Goal: Task Accomplishment & Management: Complete application form

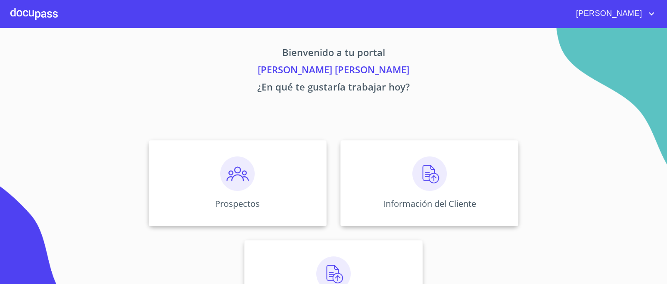
click at [420, 179] on img at bounding box center [429, 173] width 34 height 34
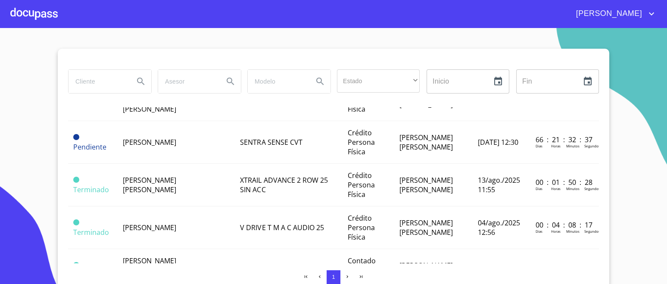
scroll to position [162, 0]
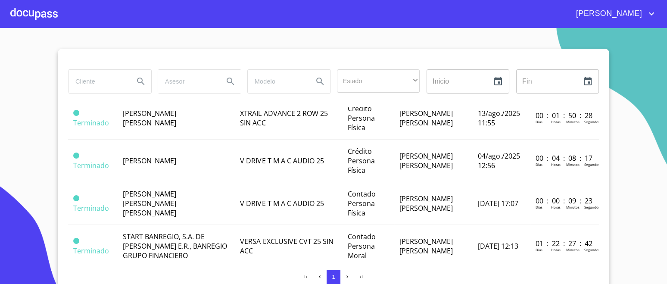
click at [168, 162] on span "[PERSON_NAME]" at bounding box center [149, 160] width 53 height 9
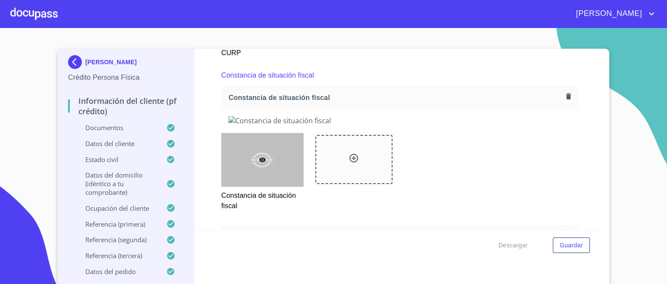
scroll to position [1827, 0]
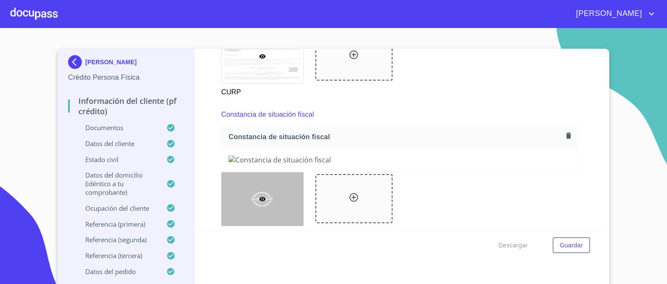
click at [73, 64] on img at bounding box center [76, 62] width 17 height 14
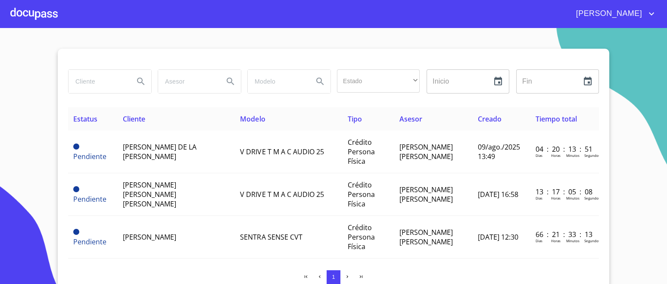
click at [44, 12] on div at bounding box center [33, 14] width 47 height 28
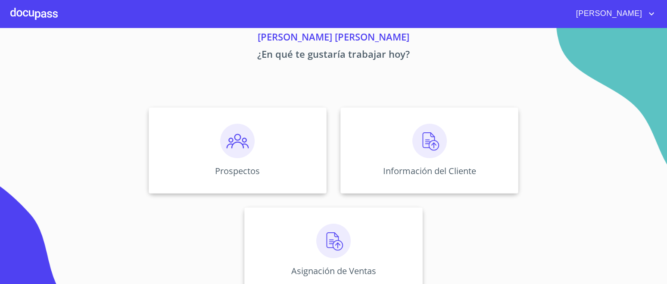
scroll to position [49, 0]
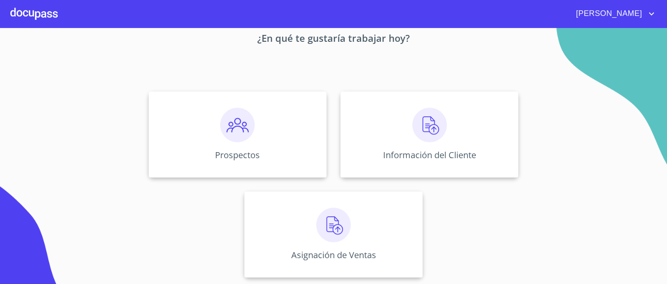
click at [342, 228] on img at bounding box center [333, 225] width 34 height 34
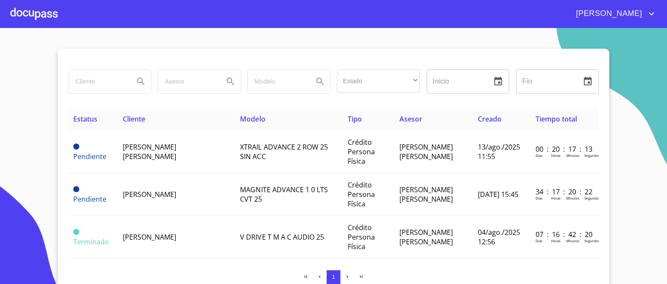
click at [178, 228] on td "[PERSON_NAME]" at bounding box center [177, 237] width 118 height 43
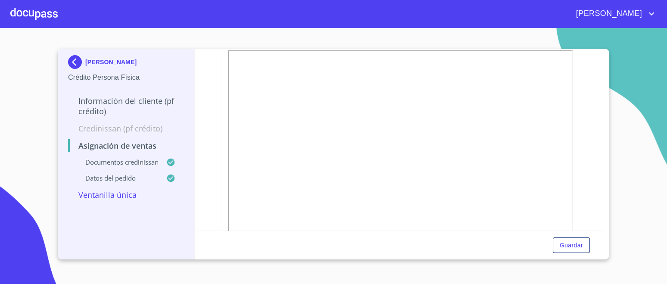
scroll to position [283, 0]
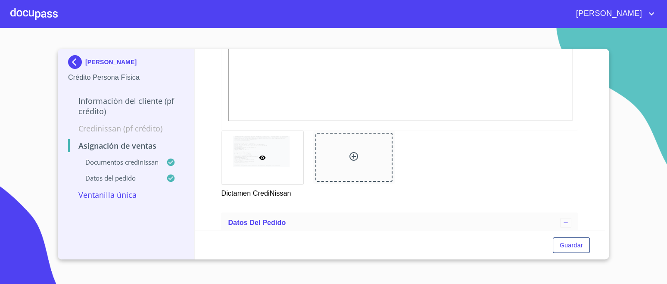
click at [75, 57] on img at bounding box center [76, 62] width 17 height 14
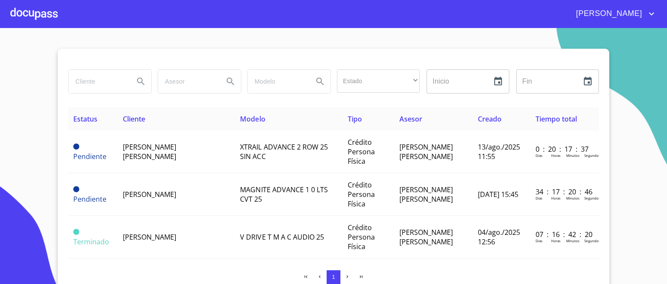
click at [42, 16] on div at bounding box center [33, 14] width 47 height 28
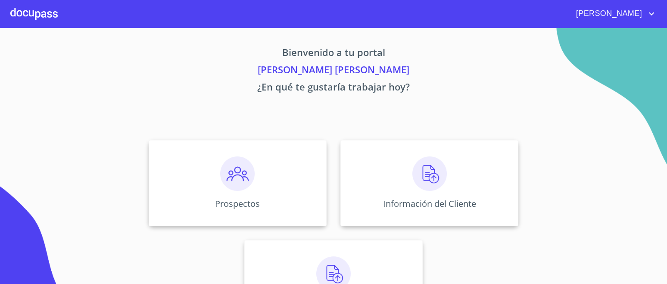
click at [447, 186] on div "Información del Cliente" at bounding box center [429, 183] width 178 height 86
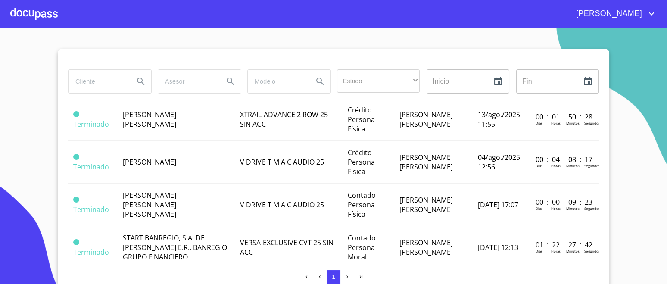
scroll to position [162, 0]
click at [169, 161] on span "[PERSON_NAME]" at bounding box center [149, 160] width 53 height 9
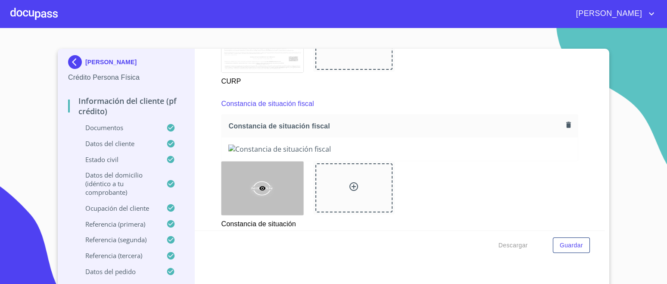
scroll to position [1830, 0]
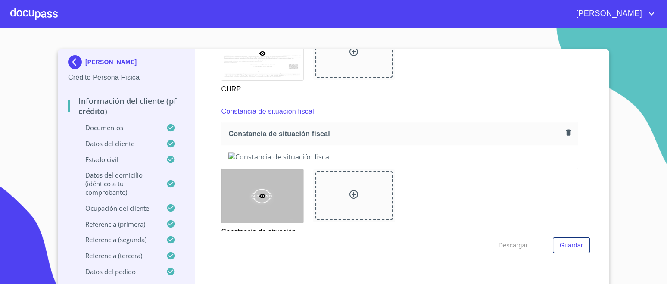
click at [564, 129] on icon "button" at bounding box center [568, 132] width 8 height 8
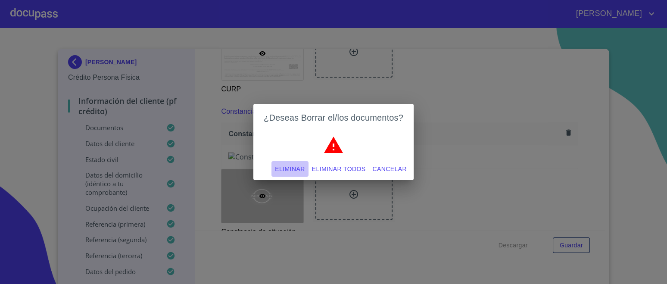
click at [291, 173] on span "Eliminar" at bounding box center [290, 169] width 30 height 11
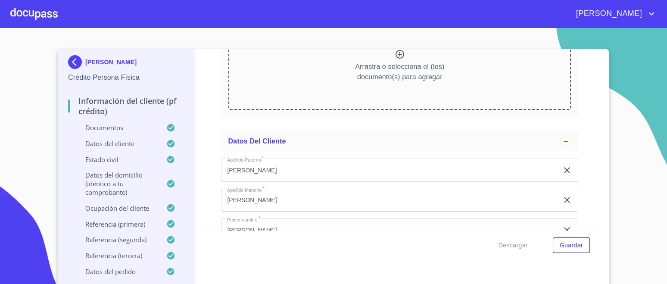
scroll to position [1884, 0]
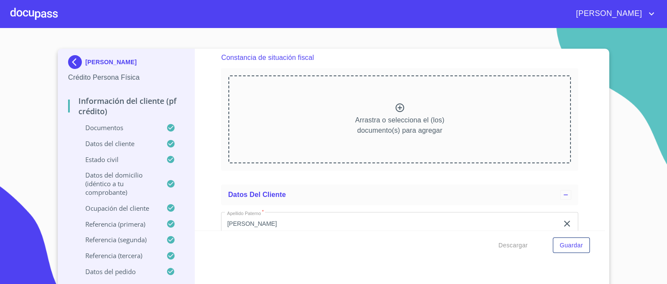
click at [395, 106] on icon at bounding box center [400, 108] width 10 height 10
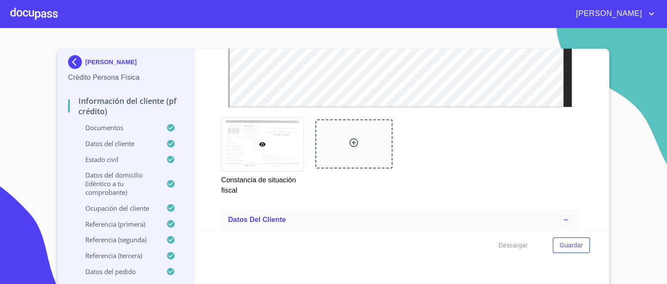
scroll to position [2150, 0]
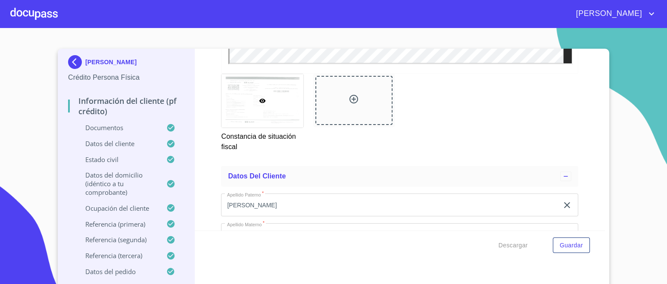
click at [331, 91] on div at bounding box center [353, 100] width 77 height 49
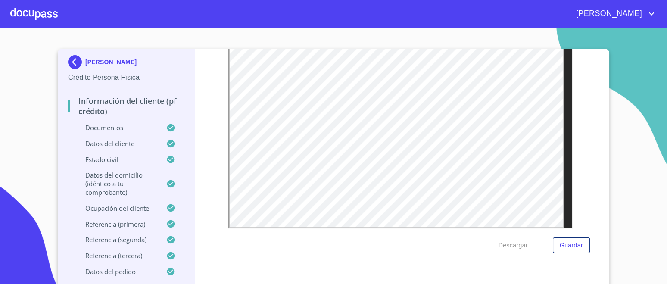
scroll to position [2072, 0]
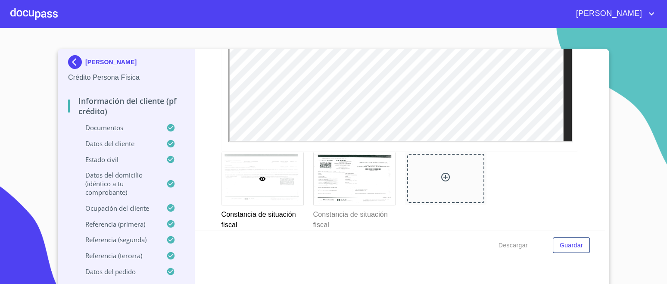
click at [281, 167] on div at bounding box center [261, 178] width 81 height 53
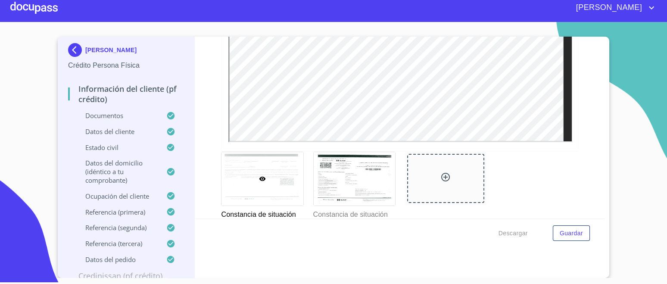
scroll to position [2071, 0]
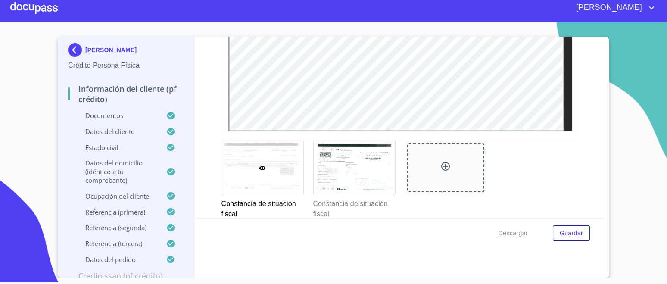
click at [0, 0] on div at bounding box center [0, 0] width 0 height 0
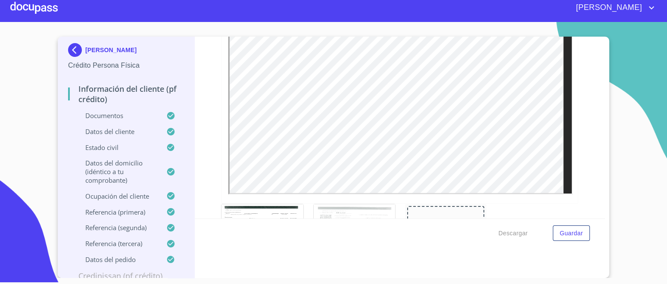
scroll to position [2008, 0]
click at [574, 231] on span "Guardar" at bounding box center [571, 233] width 23 height 11
